Goal: Task Accomplishment & Management: Manage account settings

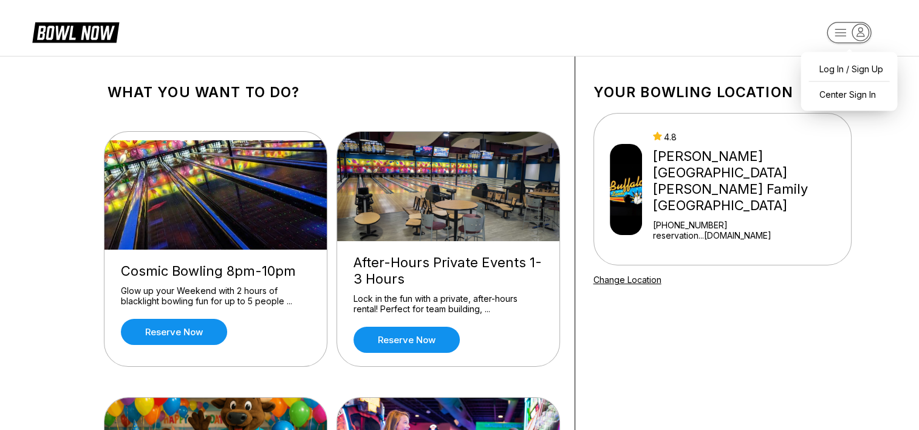
click at [834, 36] on rect "button" at bounding box center [848, 32] width 44 height 21
click at [838, 68] on div "Log In / Sign Up" at bounding box center [848, 68] width 84 height 21
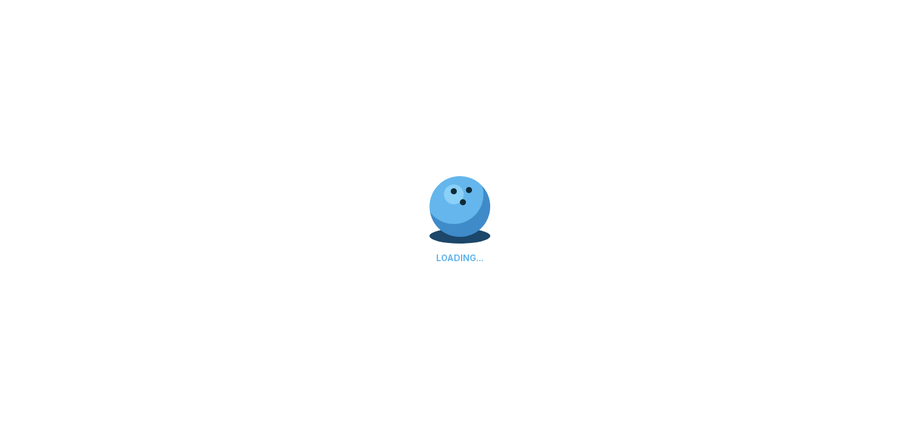
select select "**"
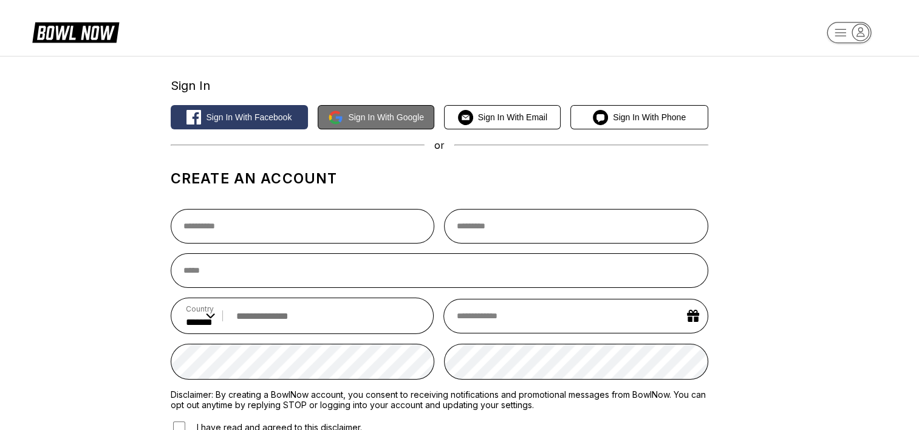
click at [379, 117] on span "Sign in with Google" at bounding box center [386, 117] width 76 height 10
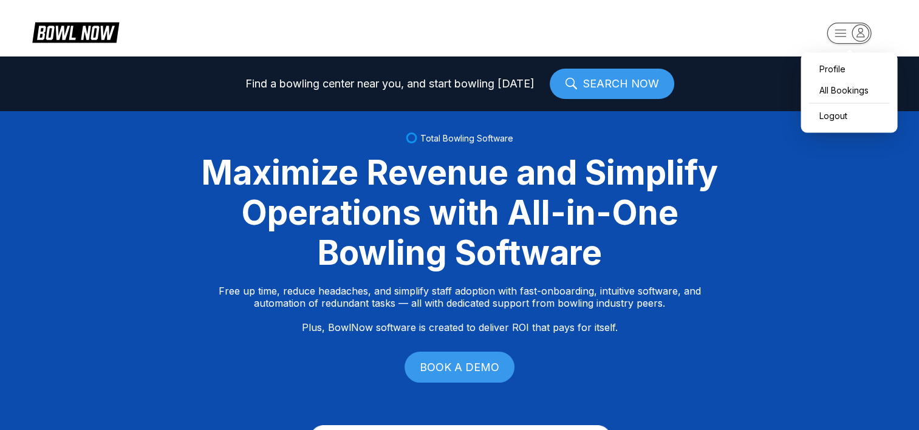
click at [838, 34] on rect "button" at bounding box center [848, 32] width 44 height 21
click at [838, 95] on div "All Bookings" at bounding box center [848, 90] width 84 height 21
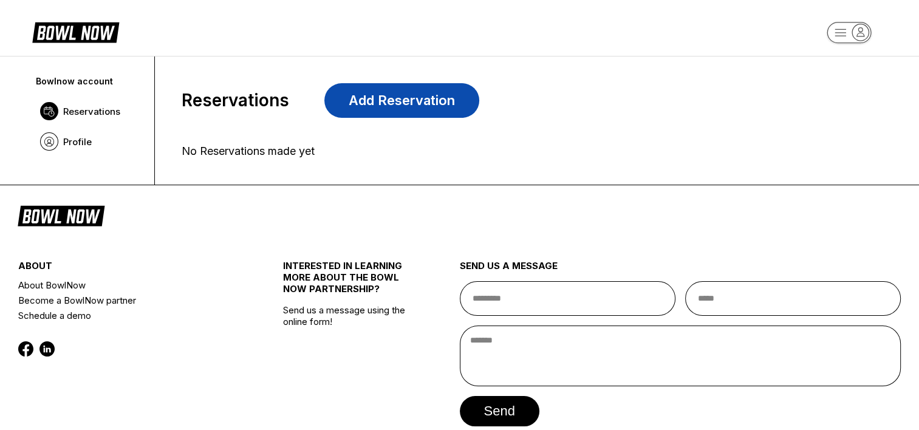
click at [395, 109] on link "Add Reservation" at bounding box center [401, 100] width 155 height 35
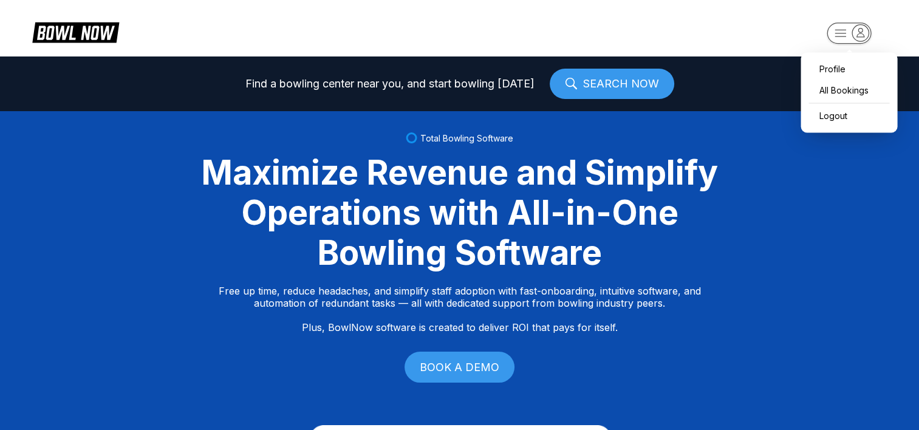
click at [856, 32] on icon "button" at bounding box center [860, 32] width 16 height 16
click at [864, 80] on div "All Bookings" at bounding box center [848, 90] width 84 height 21
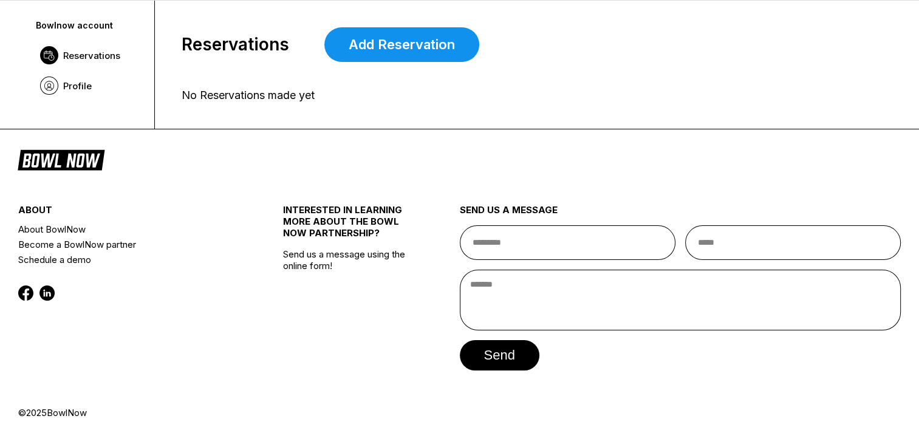
scroll to position [62, 0]
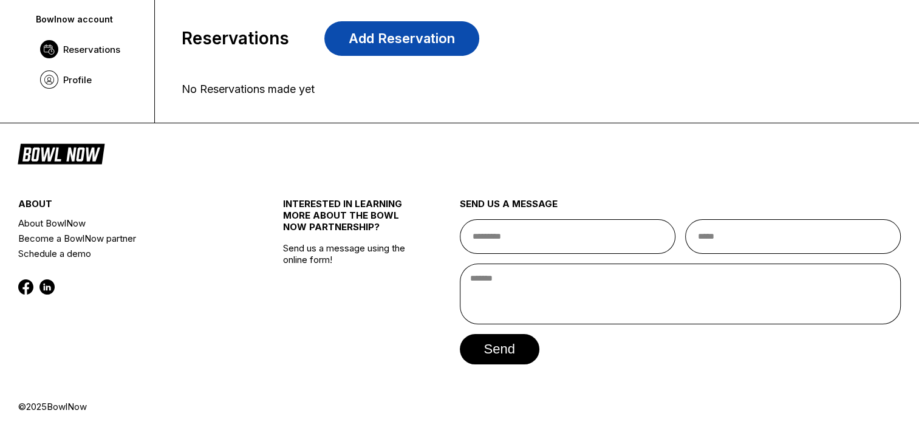
click at [416, 44] on link "Add Reservation" at bounding box center [401, 38] width 155 height 35
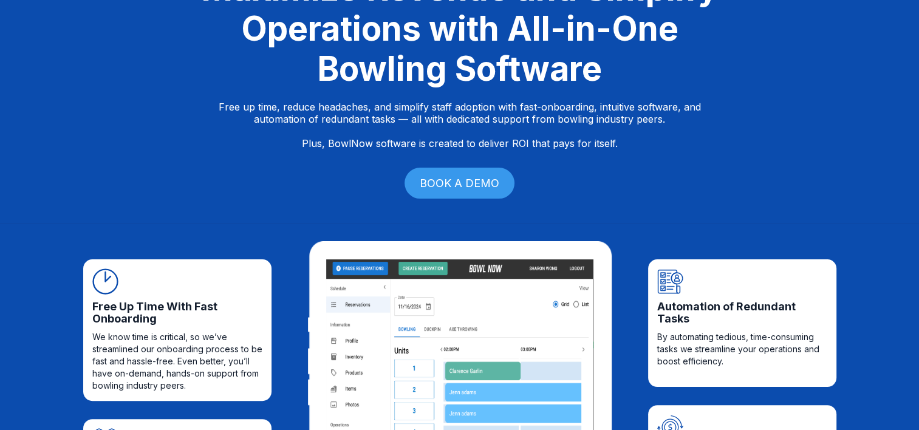
scroll to position [0, 0]
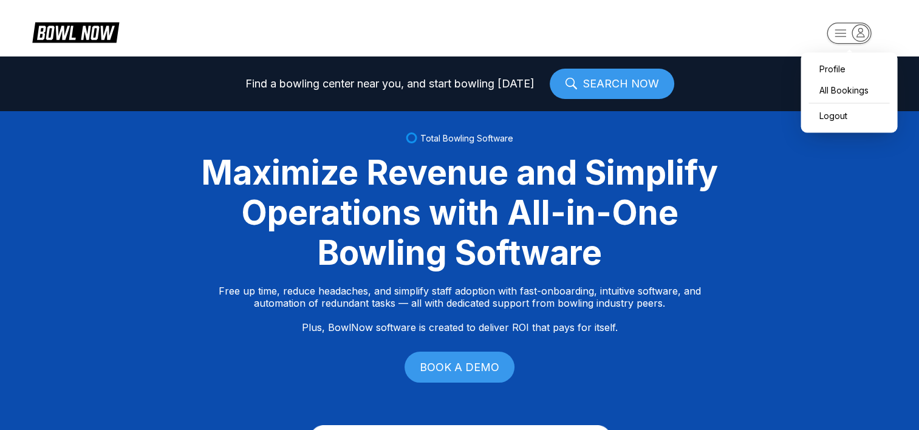
click at [857, 36] on icon "button" at bounding box center [860, 32] width 16 height 16
click at [853, 87] on div "All Bookings" at bounding box center [848, 90] width 84 height 21
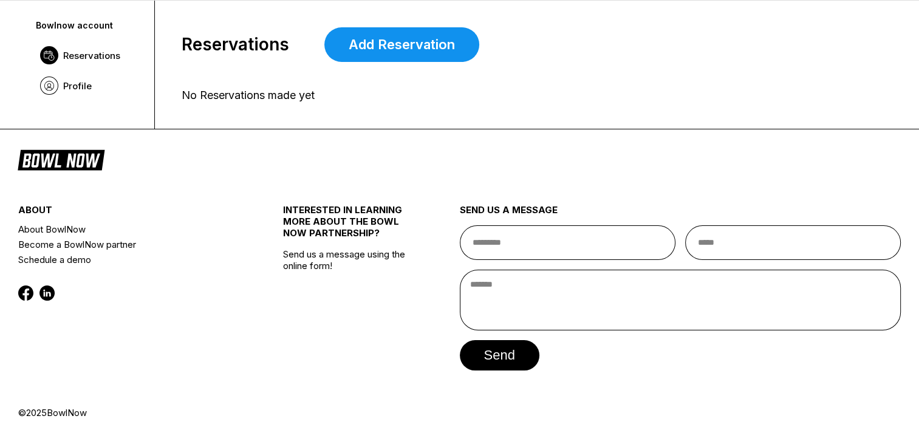
scroll to position [62, 0]
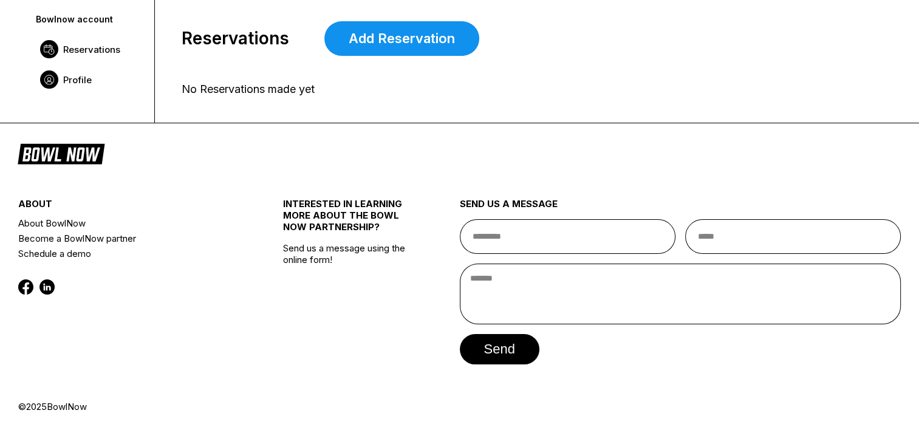
click at [78, 80] on span "Profile" at bounding box center [77, 80] width 29 height 12
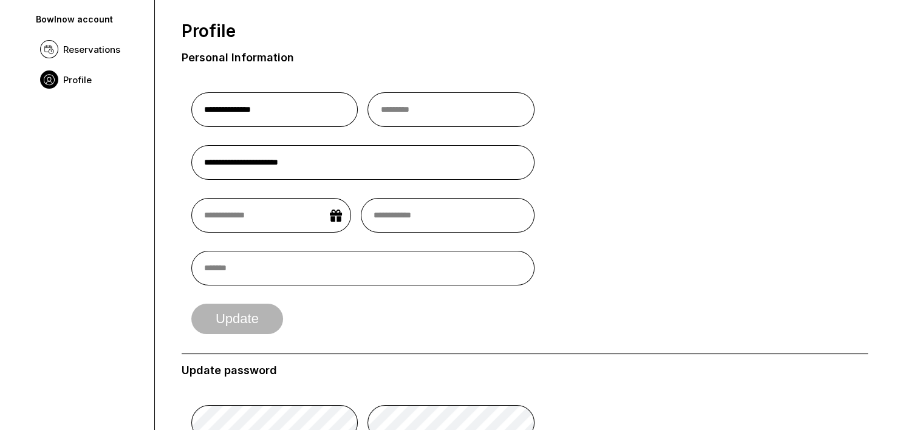
scroll to position [0, 0]
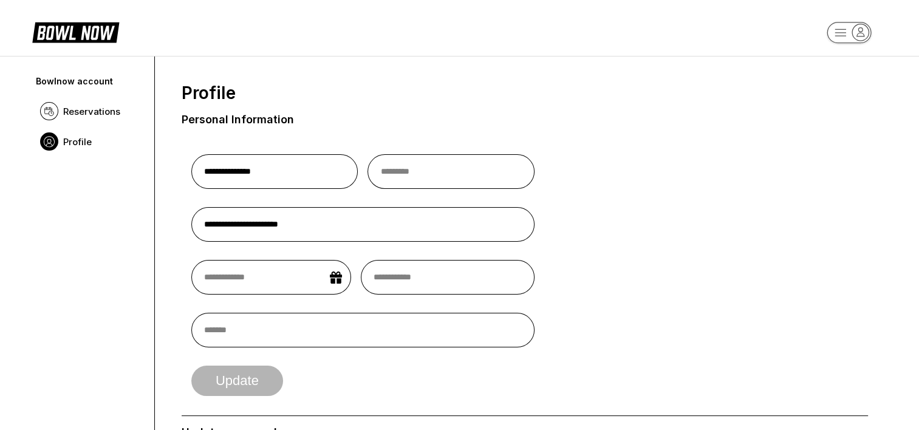
click at [80, 35] on icon at bounding box center [75, 31] width 87 height 23
